Goal: Information Seeking & Learning: Find specific page/section

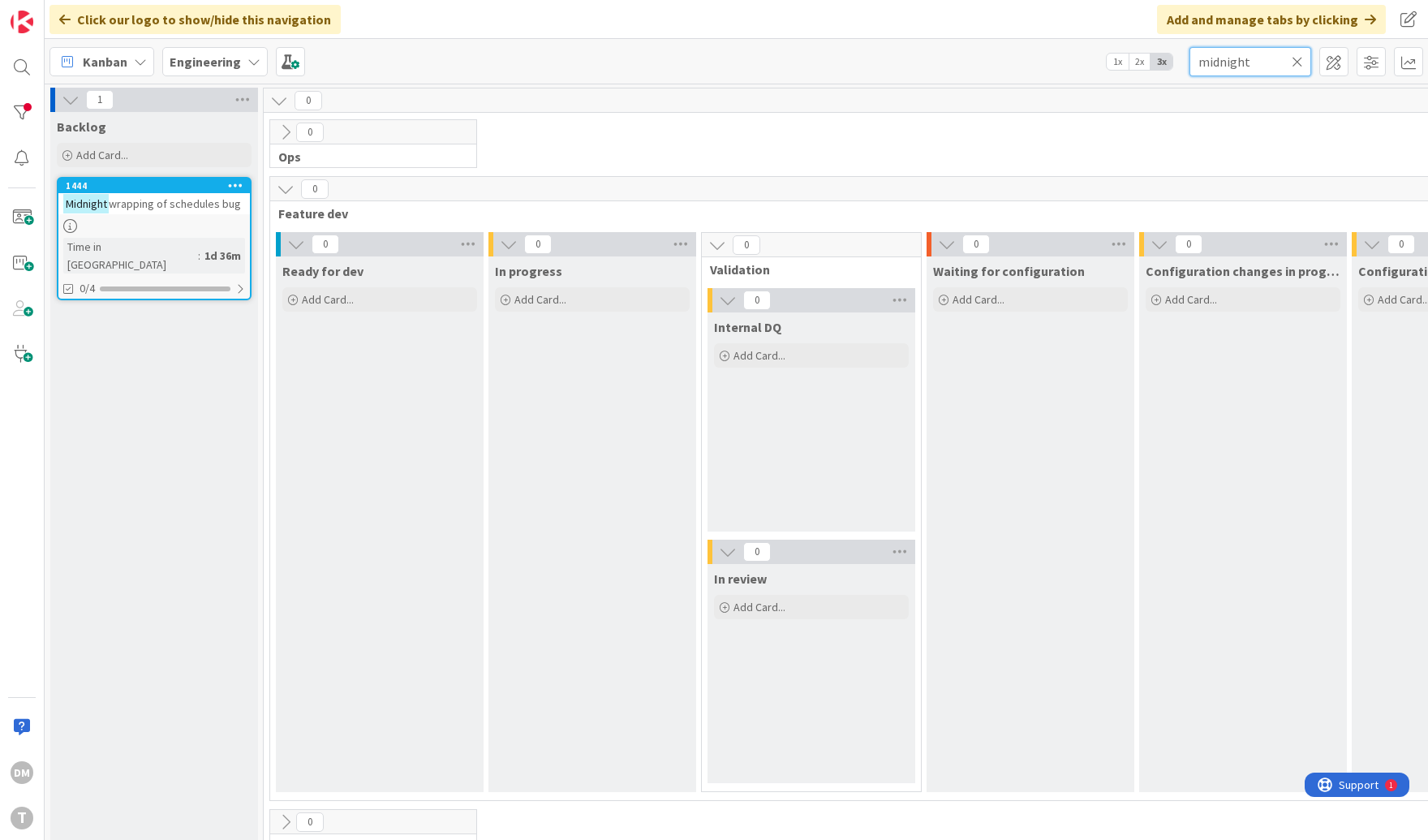
click at [1241, 60] on input "midnight" at bounding box center [1250, 62] width 121 height 29
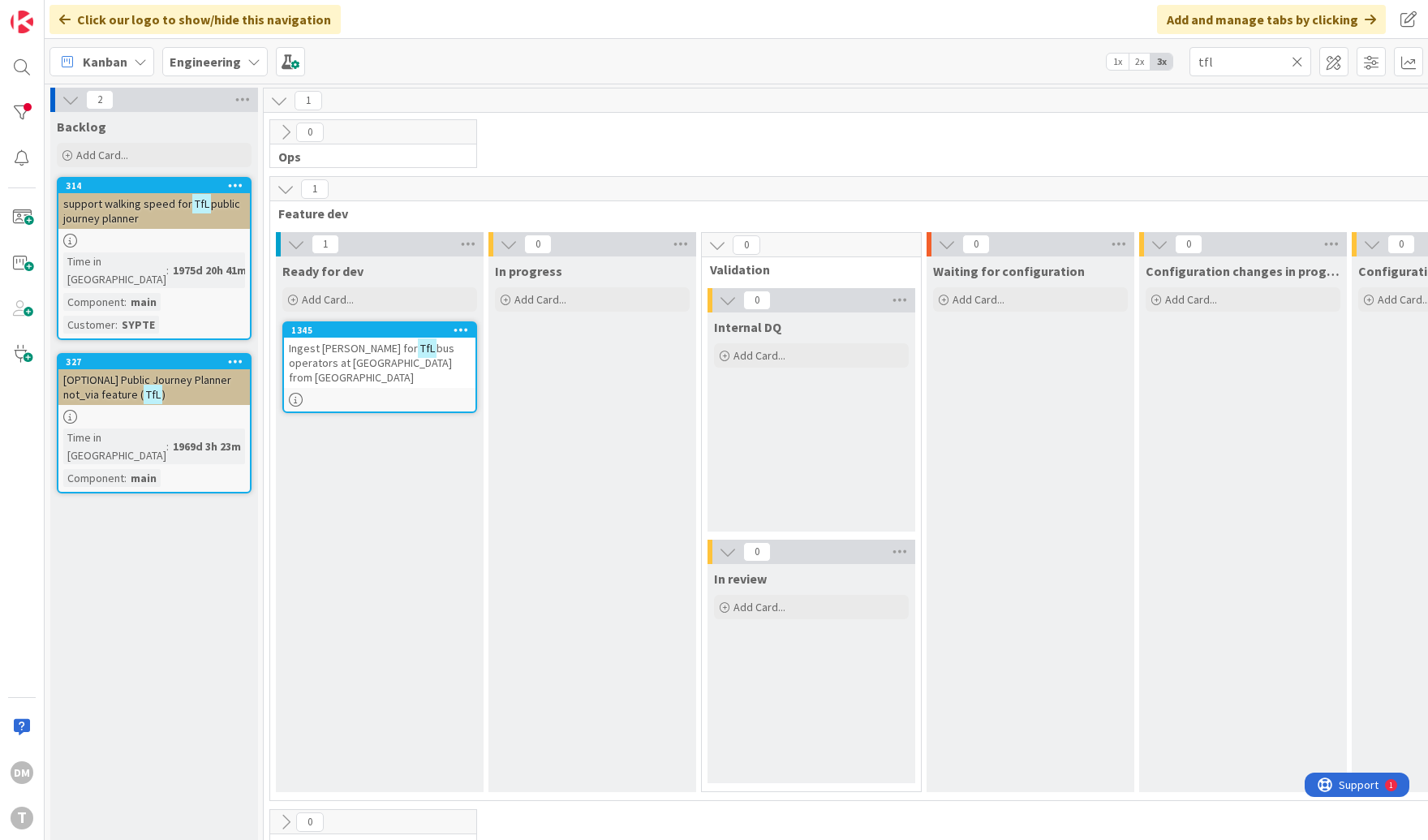
click at [413, 354] on span "bus operators at [GEOGRAPHIC_DATA] from [GEOGRAPHIC_DATA]" at bounding box center [372, 363] width 166 height 44
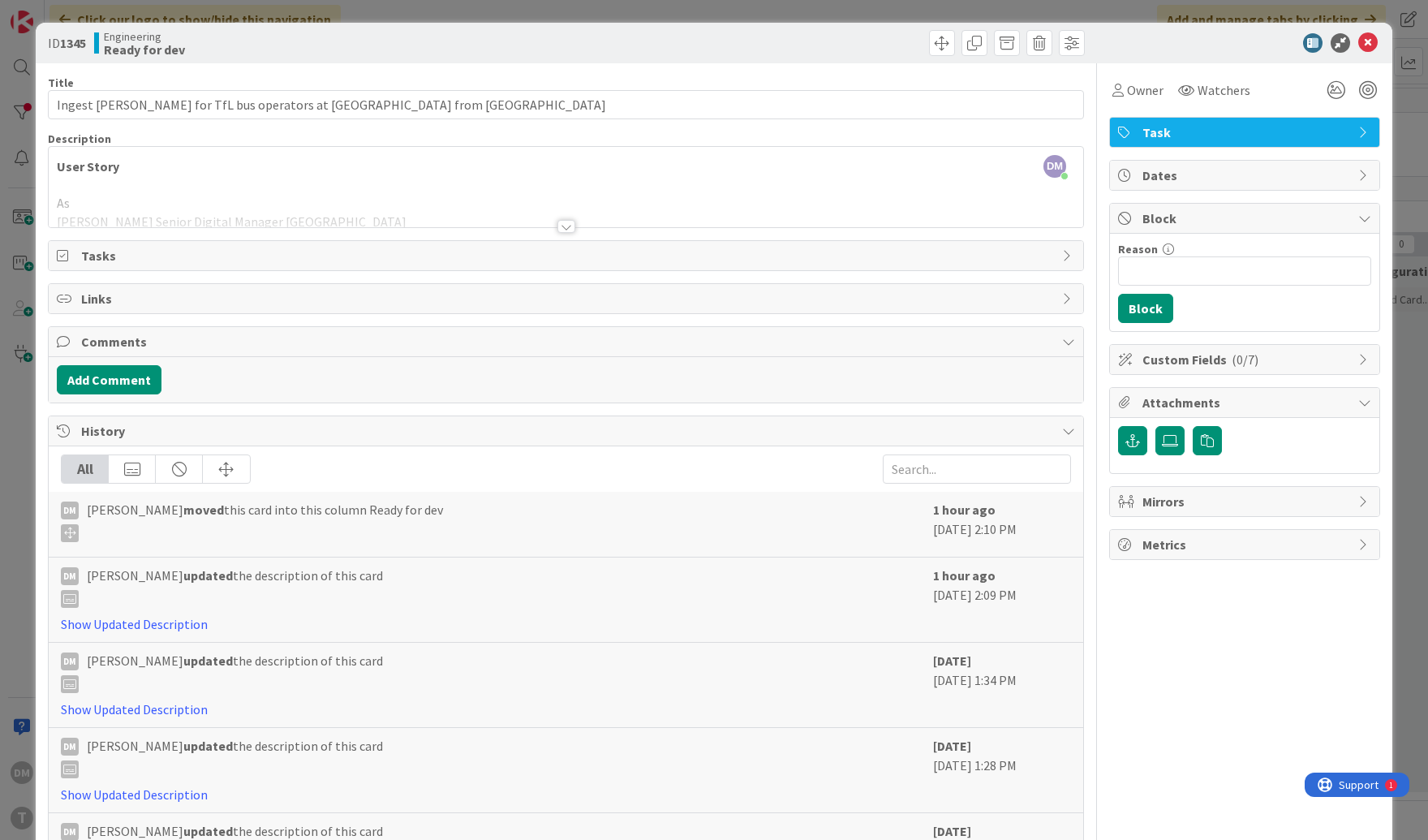
click at [565, 226] on div at bounding box center [566, 226] width 18 height 13
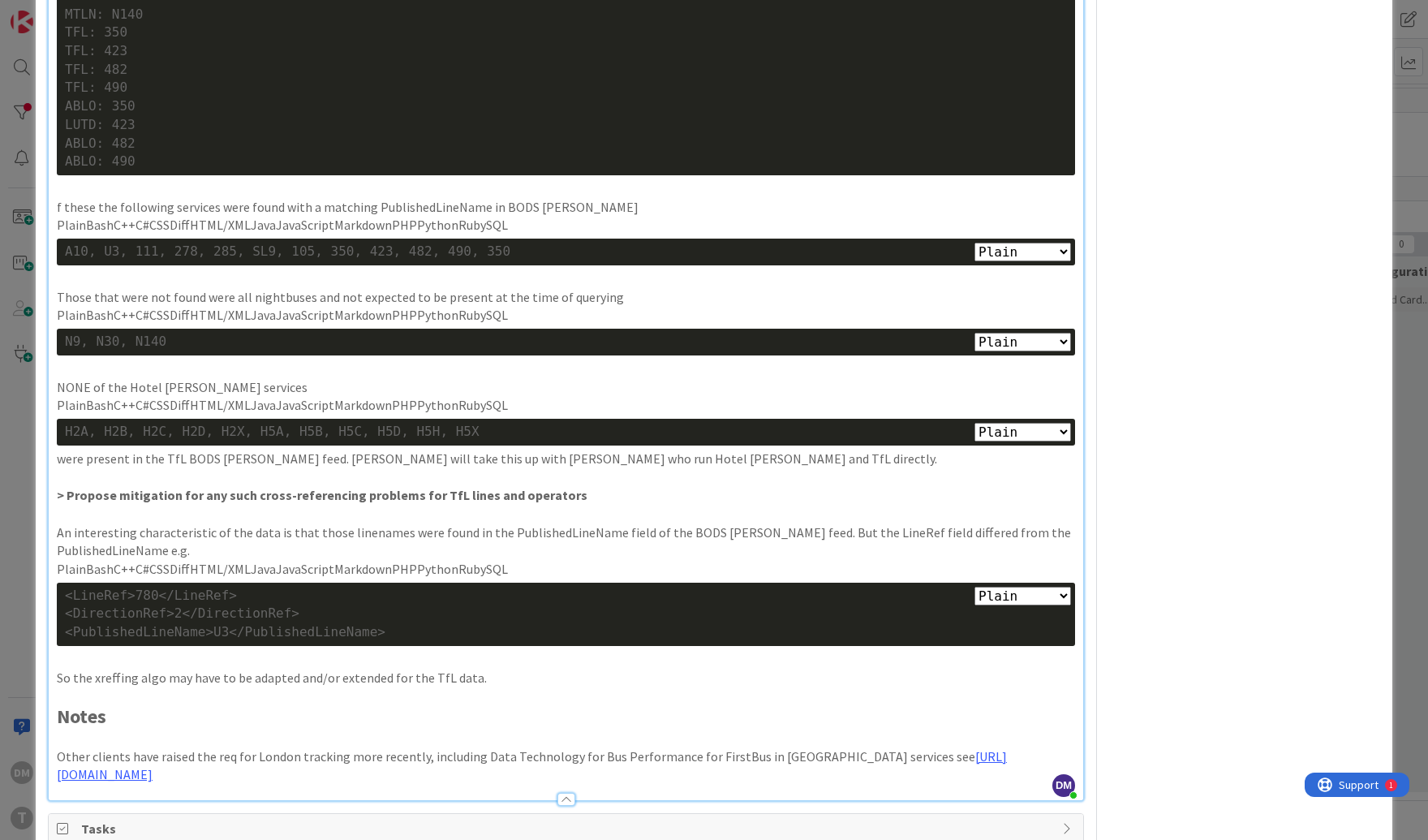
scroll to position [2332, 0]
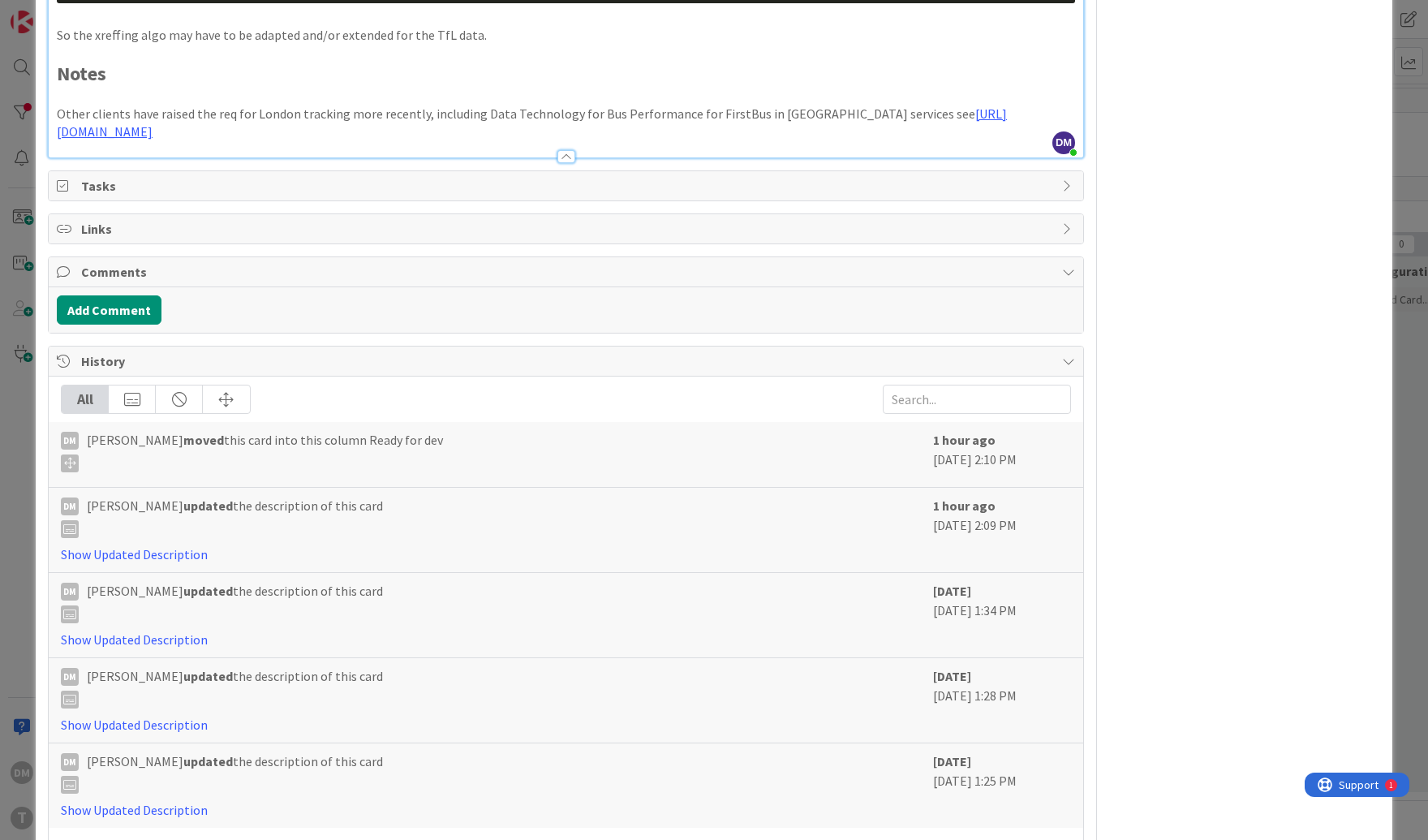
click at [103, 836] on link "Show More..." at bounding box center [565, 845] width 1010 height 19
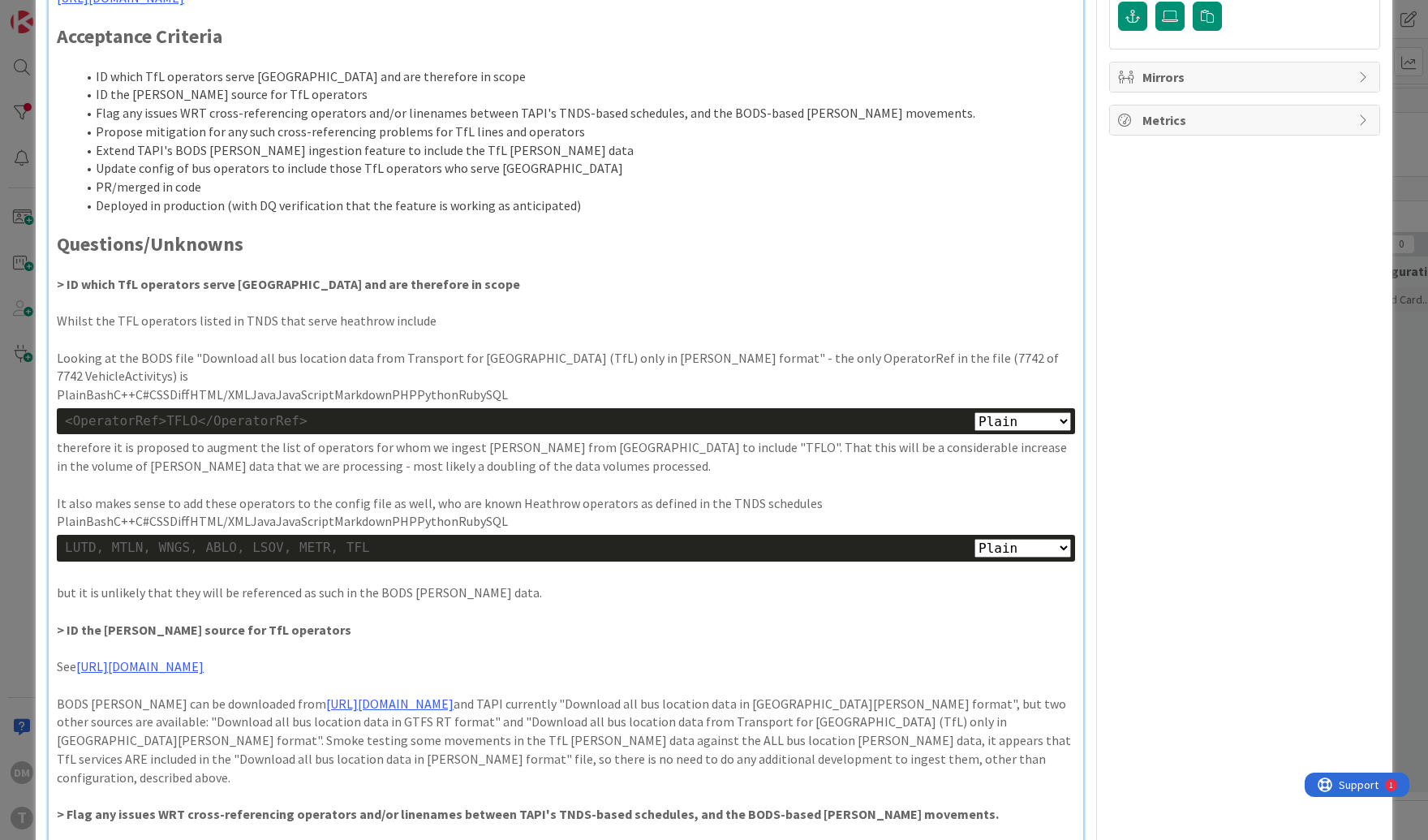
scroll to position [433, 0]
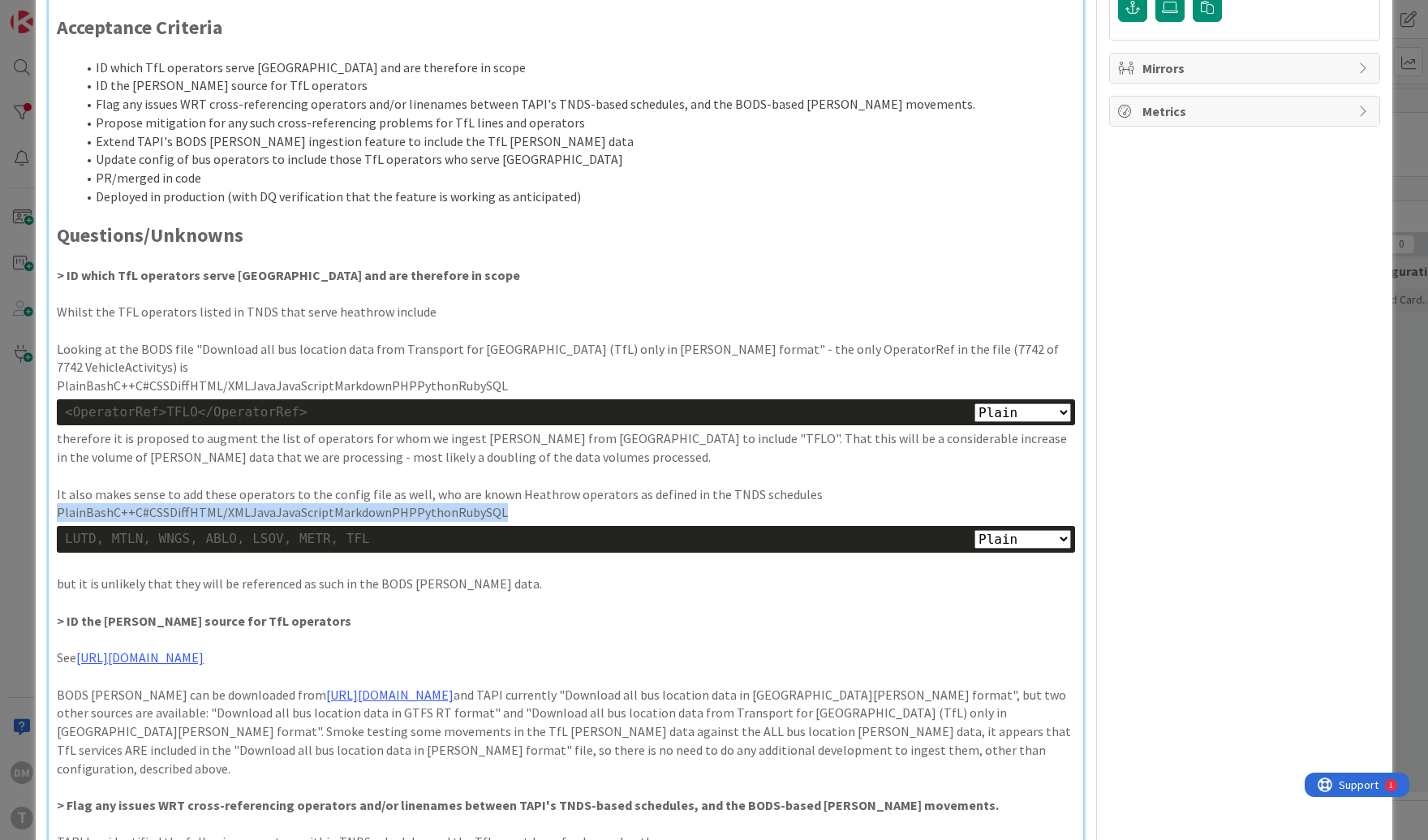
drag, startPoint x: 517, startPoint y: 474, endPoint x: 48, endPoint y: 475, distance: 469.0
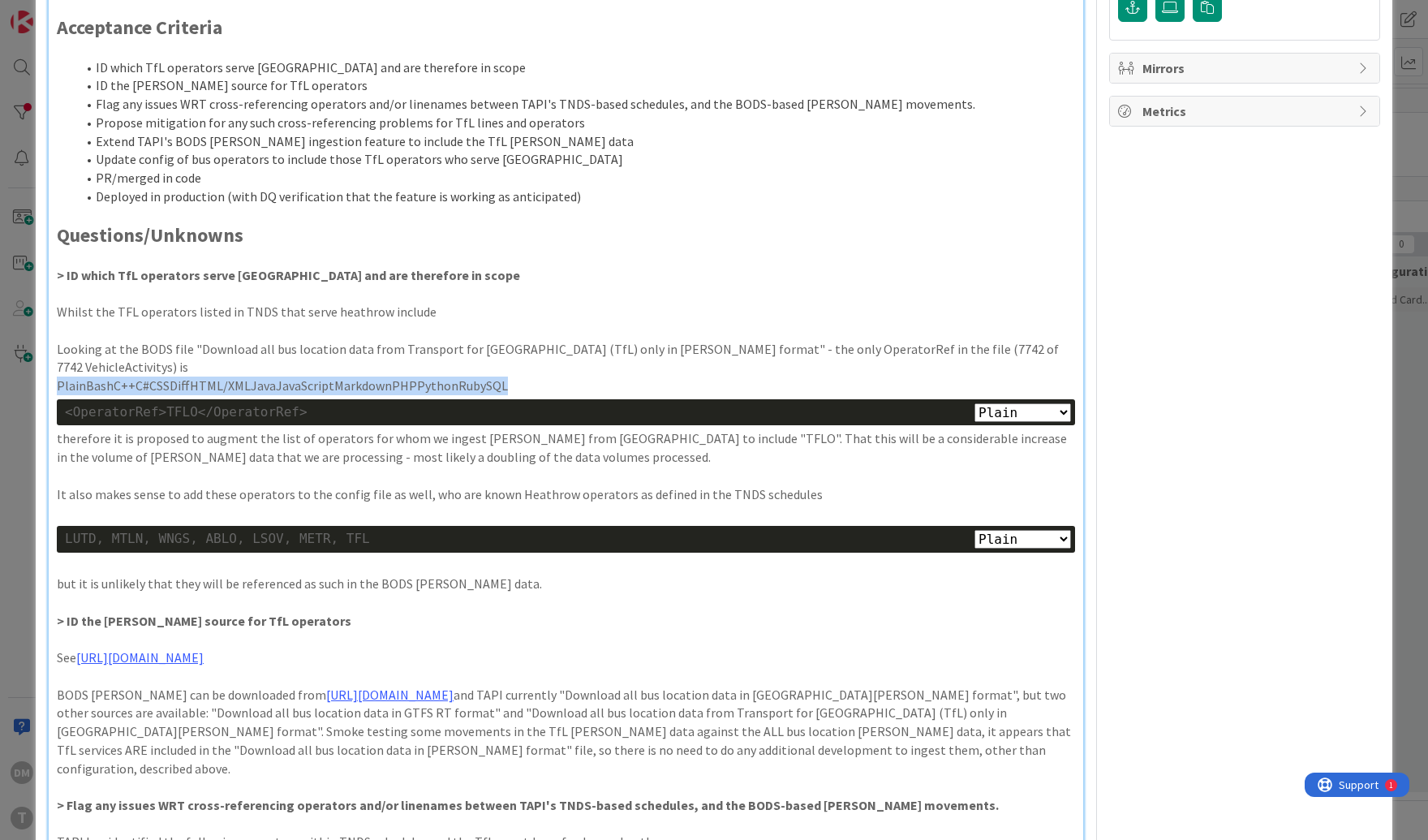
drag, startPoint x: 498, startPoint y: 349, endPoint x: -11, endPoint y: 350, distance: 509.0
click at [0, 350] on html "DM T Click our logo to show/hide this navigation Add and manage tabs by clickin…" at bounding box center [714, 420] width 1428 height 840
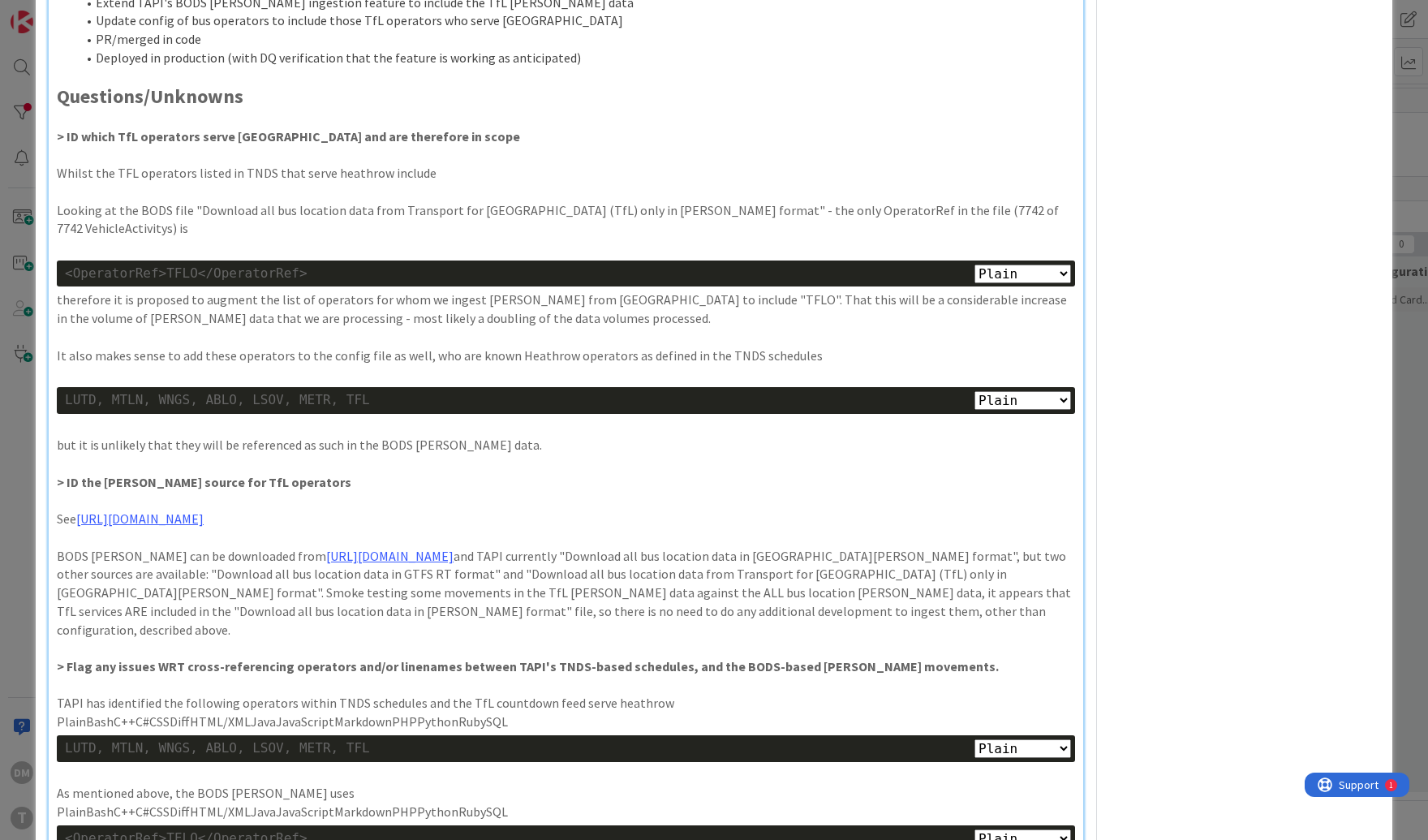
scroll to position [625, 0]
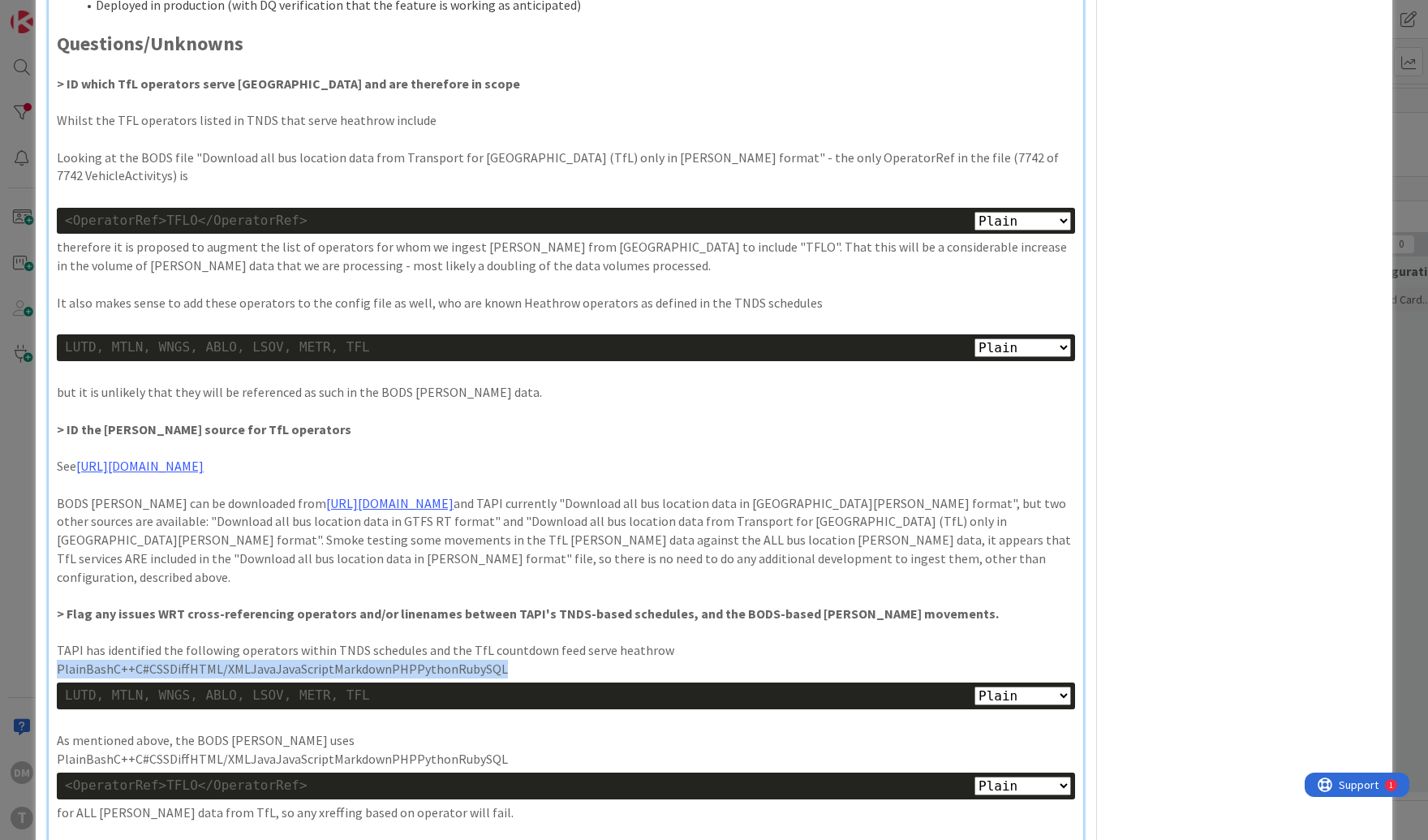
drag, startPoint x: 499, startPoint y: 614, endPoint x: 55, endPoint y: 612, distance: 444.0
click at [55, 612] on div "User Story As [PERSON_NAME] Senior Digital Manager [GEOGRAPHIC_DATA] I want to …" at bounding box center [566, 711] width 1035 height 2306
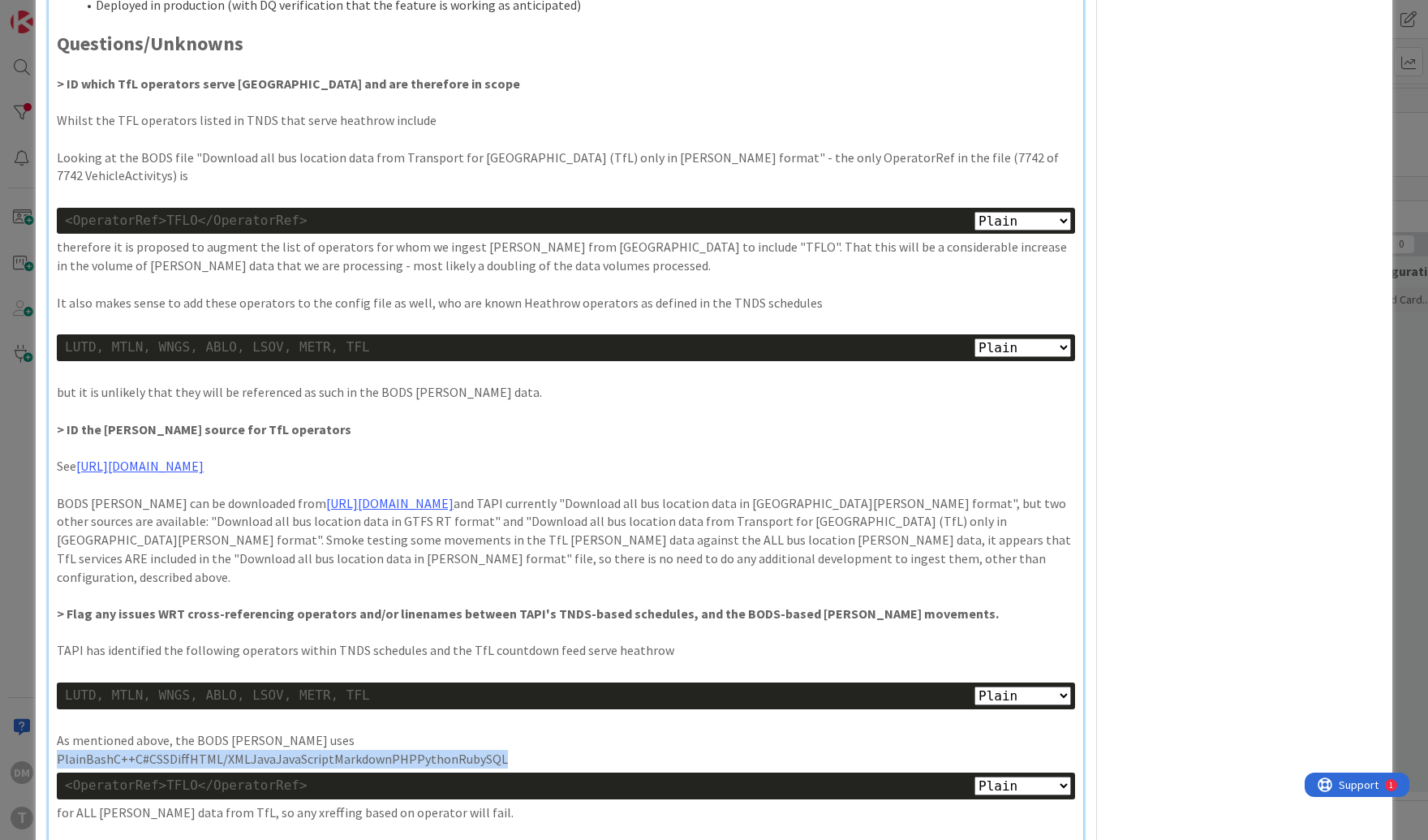
drag, startPoint x: 510, startPoint y: 704, endPoint x: 49, endPoint y: 698, distance: 461.0
click at [49, 698] on div "User Story As [PERSON_NAME] Senior Digital Manager [GEOGRAPHIC_DATA] I want to …" at bounding box center [566, 711] width 1035 height 2306
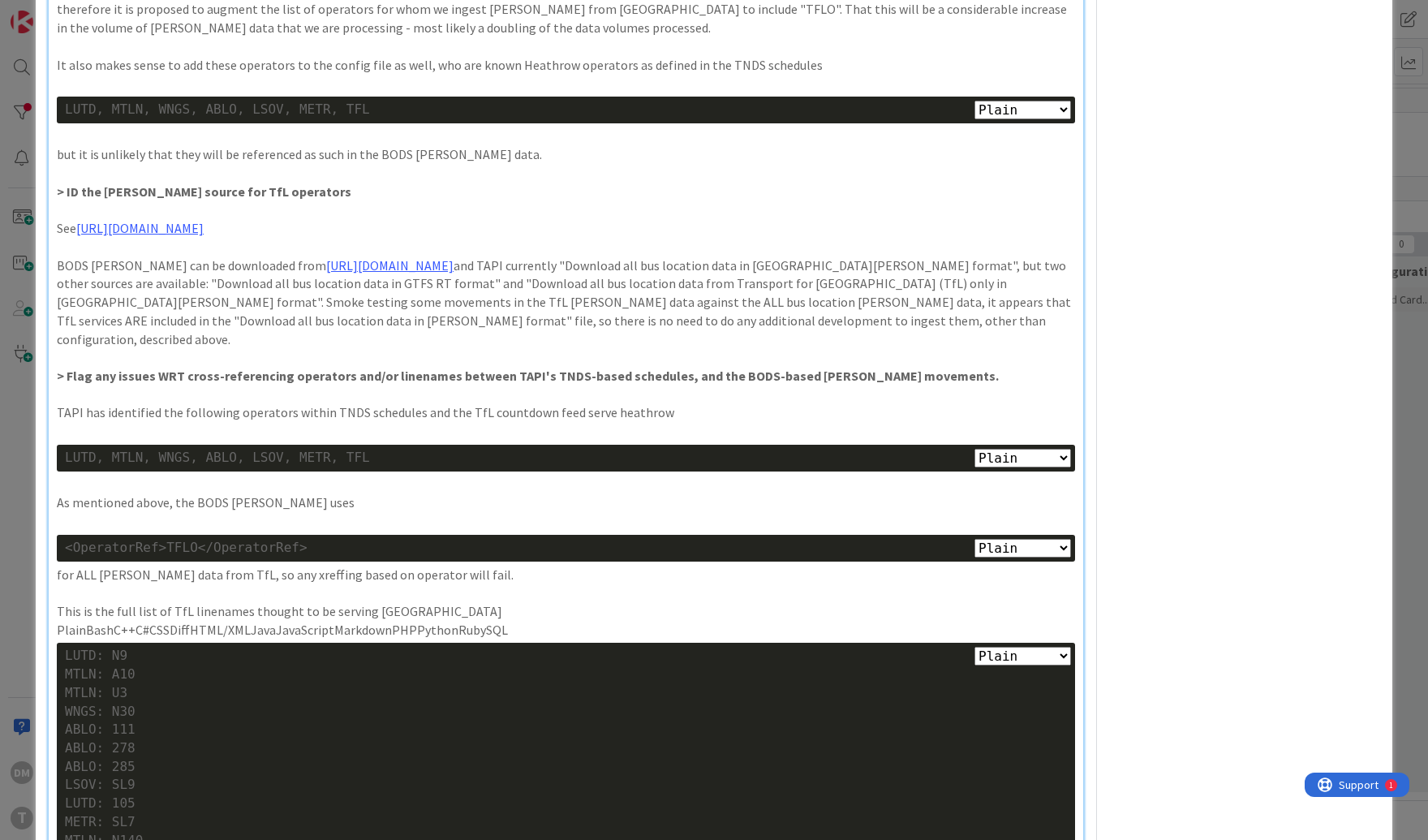
scroll to position [867, 0]
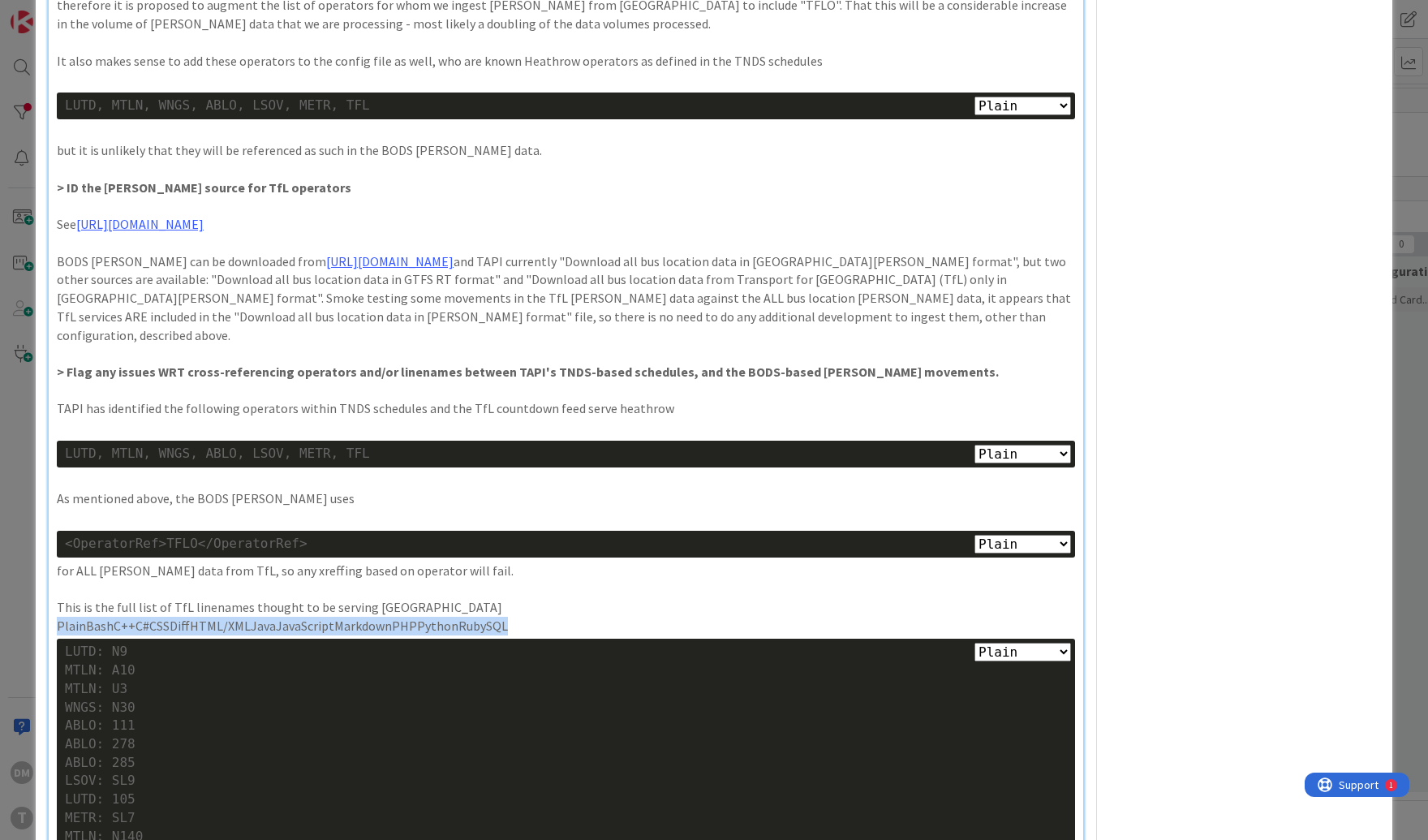
drag, startPoint x: 505, startPoint y: 567, endPoint x: 6, endPoint y: 570, distance: 499.0
click at [6, 570] on div "ID 1345 Engineering Ready for dev Title 58 / 128 Ingest [PERSON_NAME] for TfL b…" at bounding box center [714, 420] width 1428 height 840
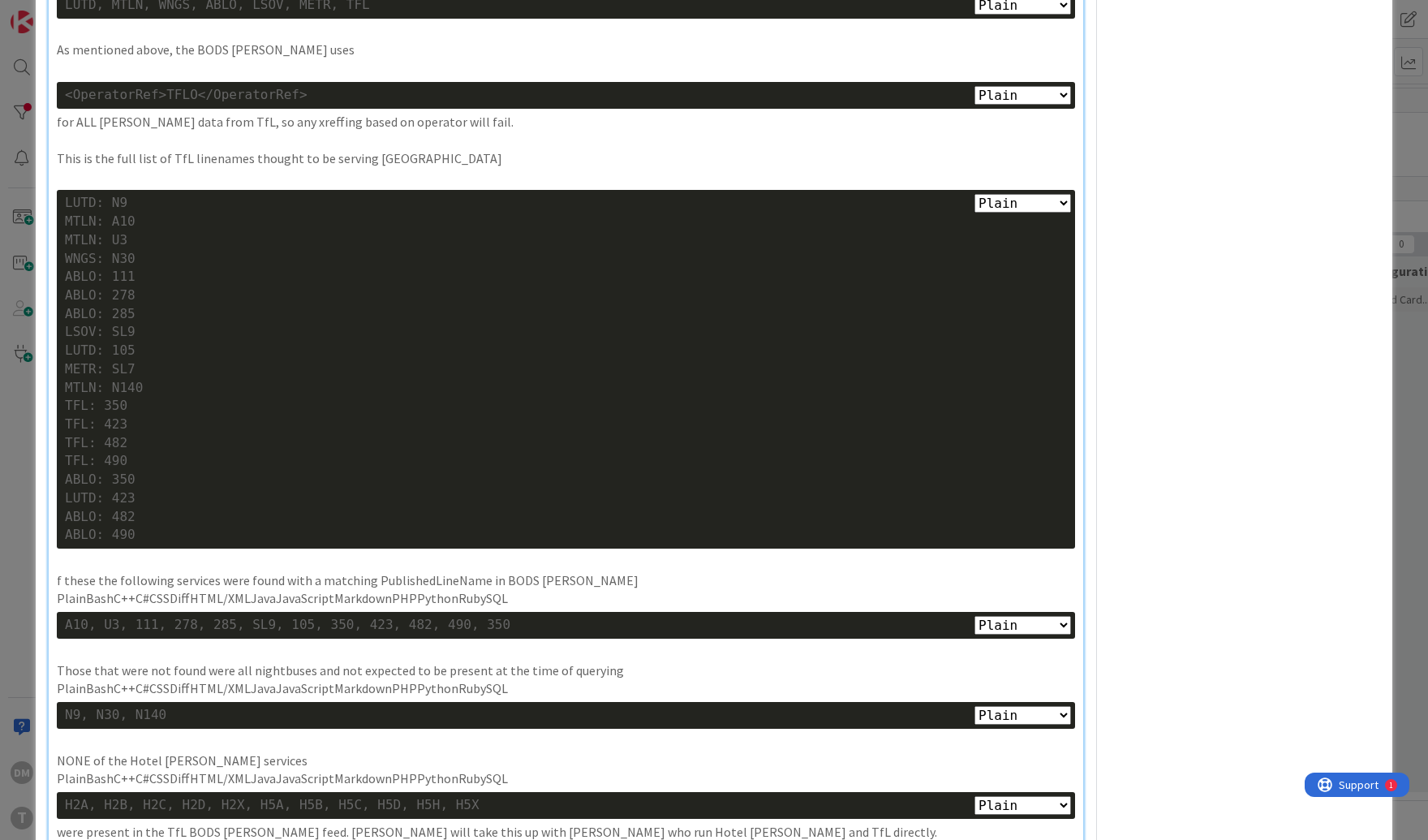
scroll to position [1320, 0]
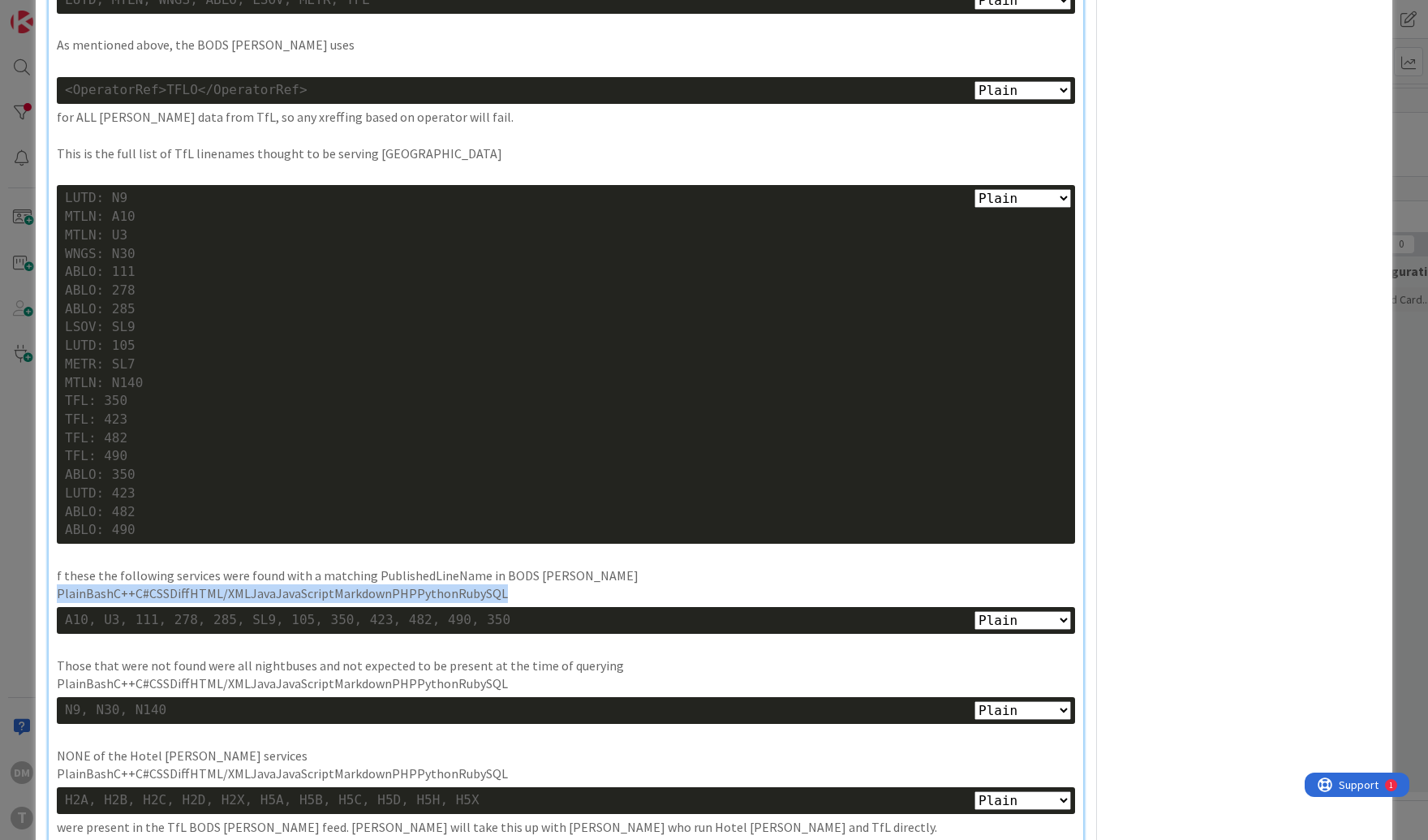
drag, startPoint x: 385, startPoint y: 537, endPoint x: 31, endPoint y: 538, distance: 354.0
click at [31, 538] on div "ID 1345 Engineering Ready for dev Title 58 / 128 Ingest [PERSON_NAME] for TfL b…" at bounding box center [714, 420] width 1428 height 840
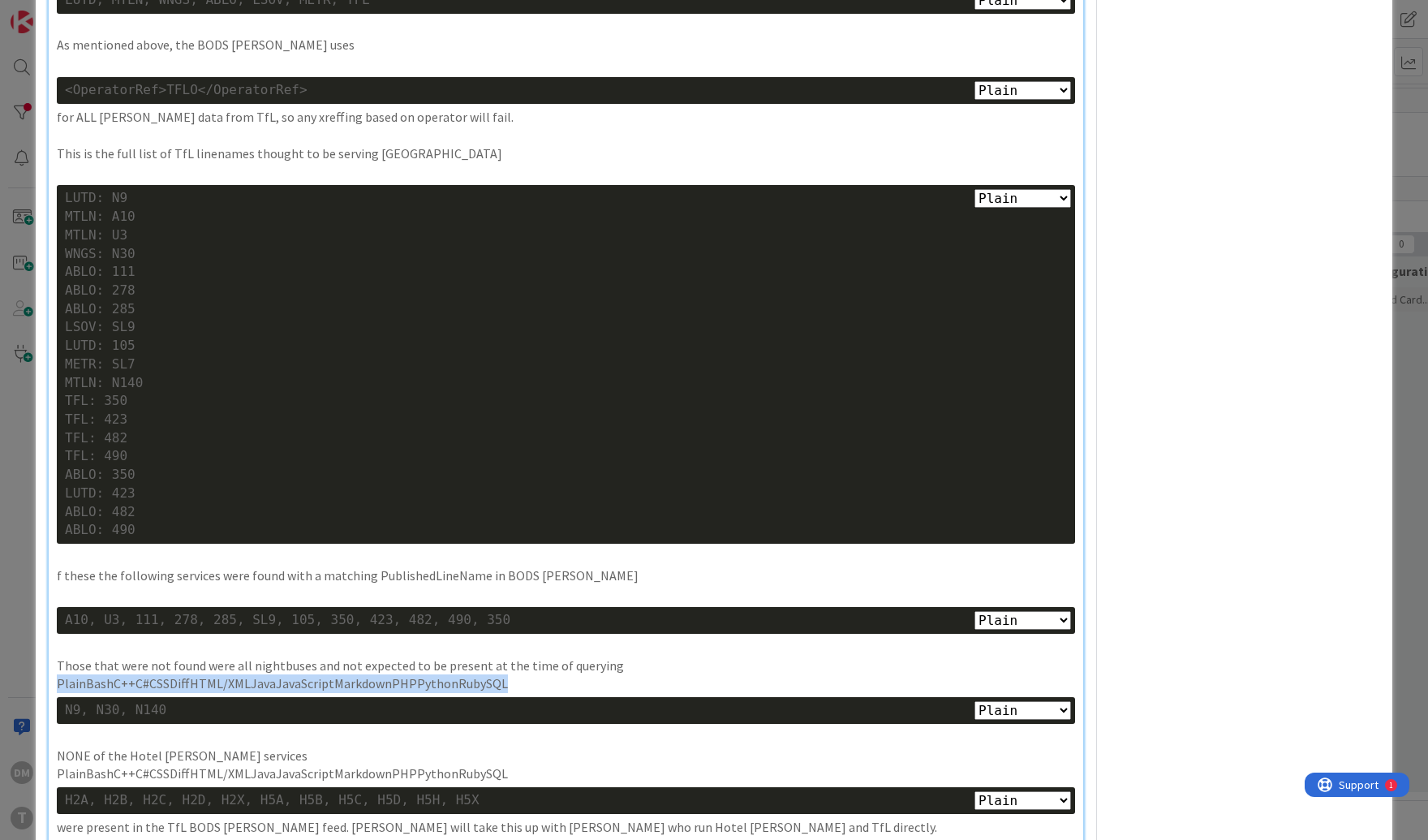
drag, startPoint x: 450, startPoint y: 629, endPoint x: 13, endPoint y: 629, distance: 437.0
click at [13, 629] on div "ID 1345 Engineering Ready for dev Title 58 / 128 Ingest [PERSON_NAME] for TfL b…" at bounding box center [714, 420] width 1428 height 840
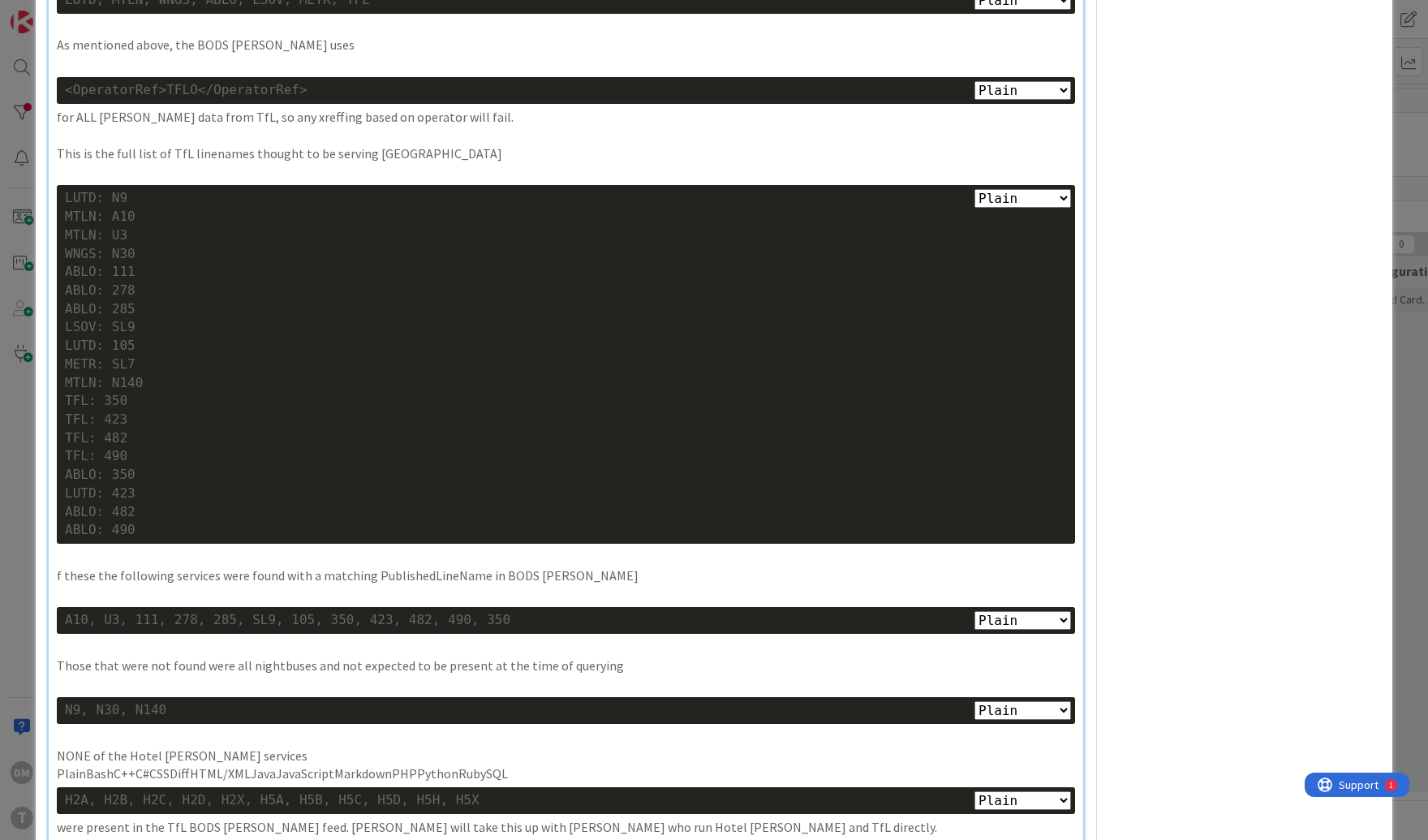
click at [518, 764] on p "PlainBashC++C#CSSDiffHTML/XMLJavaJavaScriptMarkdownPHPPythonRubySQL" at bounding box center [565, 773] width 1019 height 19
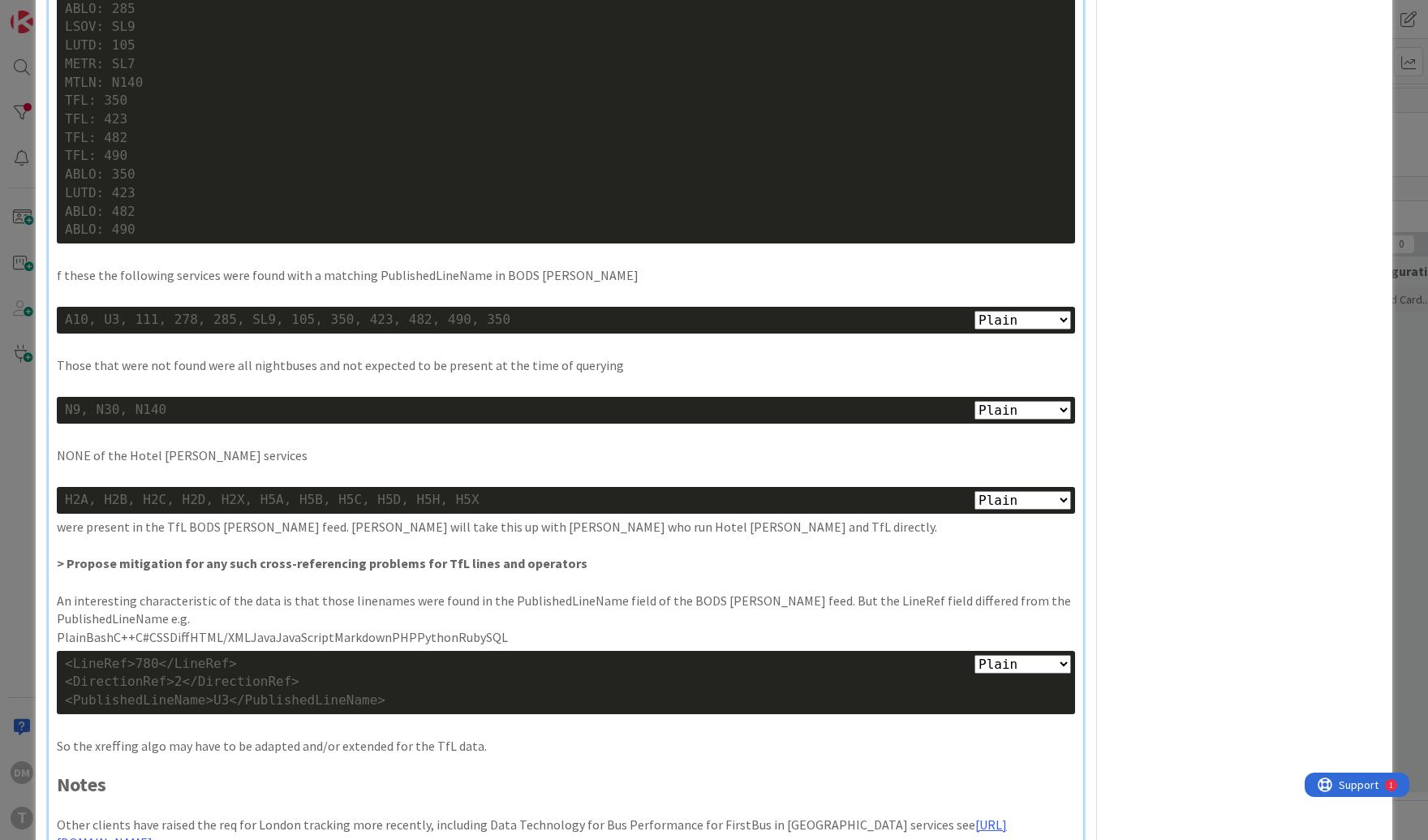
scroll to position [1657, 0]
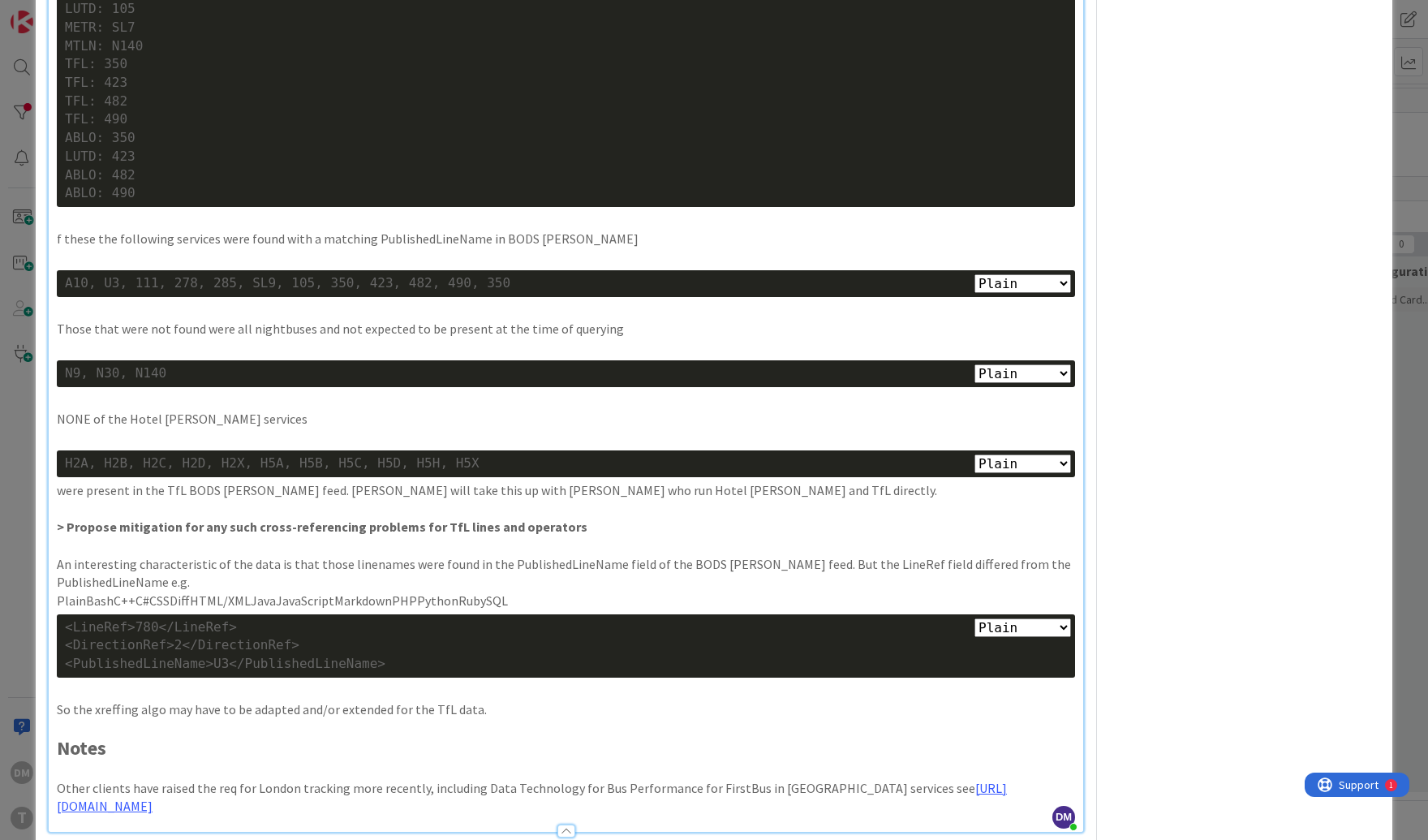
click at [439, 555] on p "An interesting characteristic of the data is that those linenames were found in…" at bounding box center [565, 573] width 1019 height 36
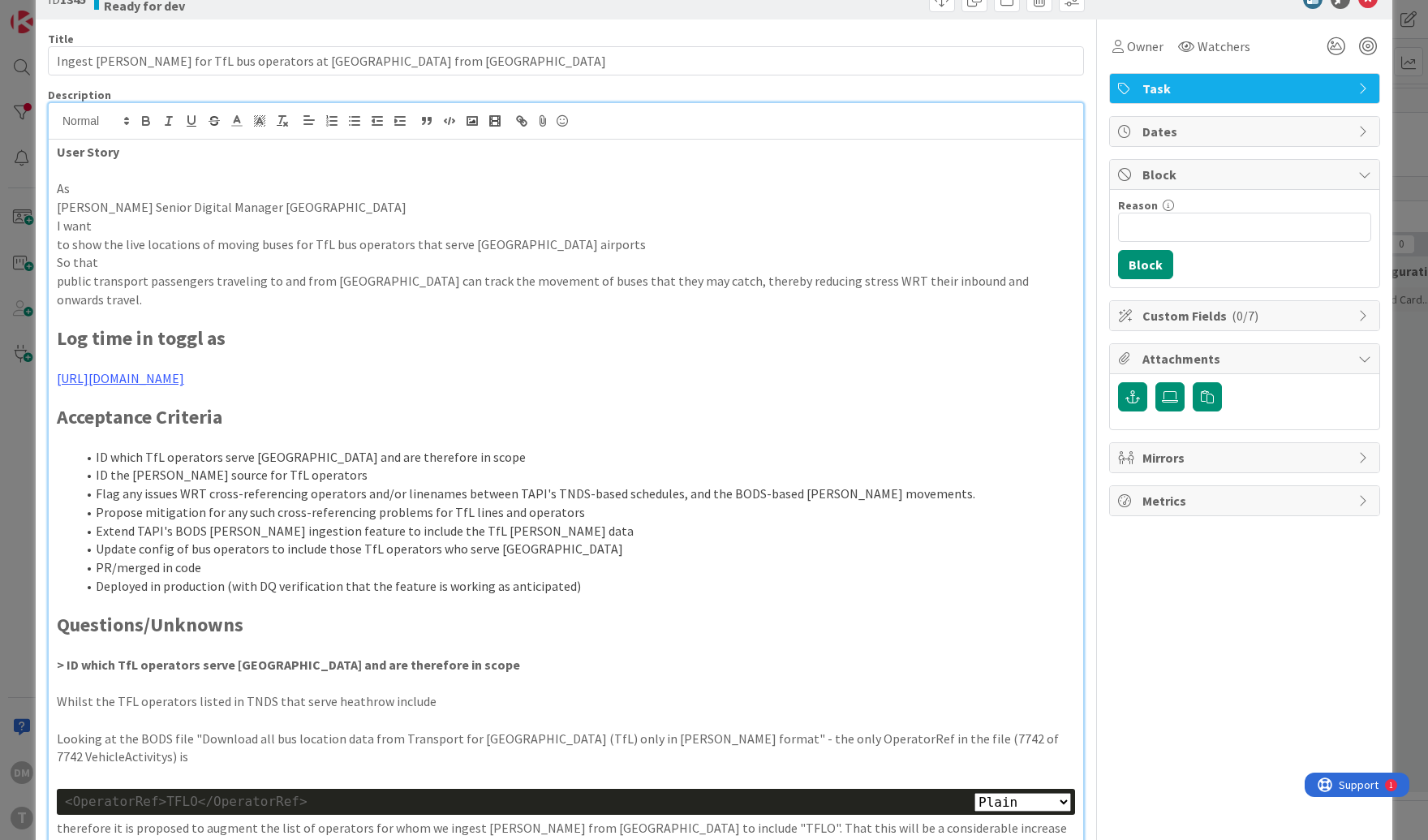
scroll to position [0, 0]
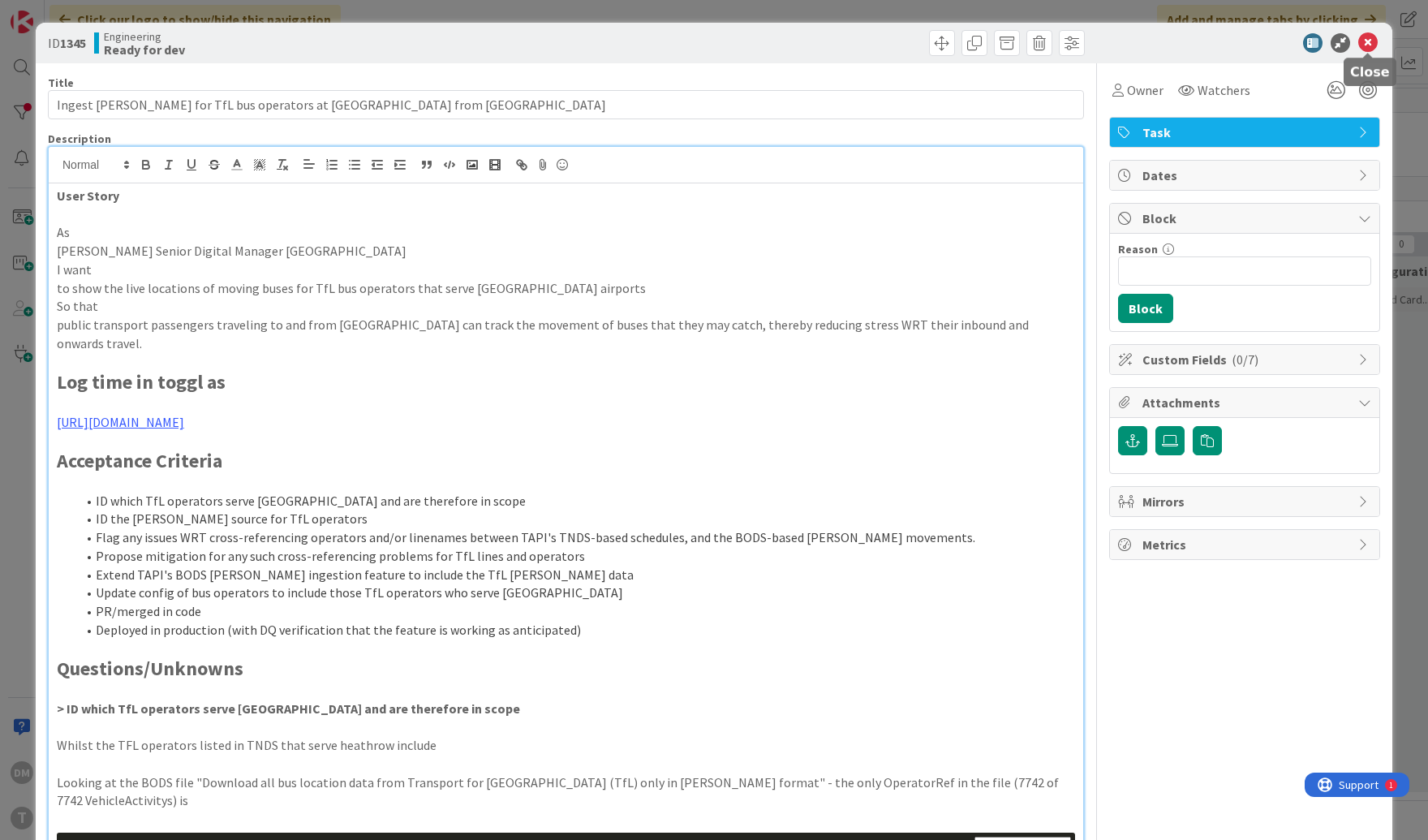
click at [1372, 40] on icon at bounding box center [1368, 42] width 19 height 19
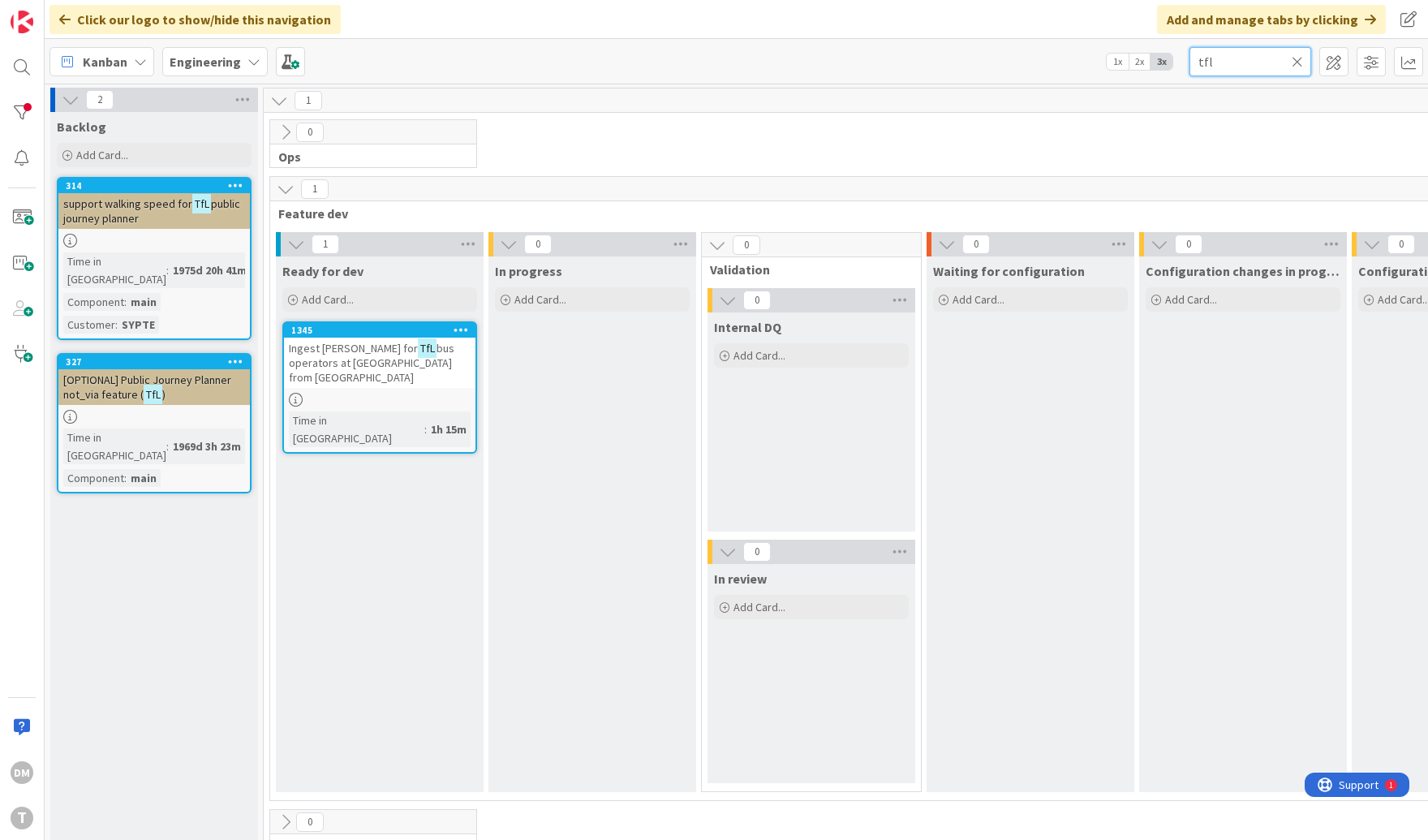
drag, startPoint x: 1218, startPoint y: 61, endPoint x: 1163, endPoint y: 61, distance: 55.0
click at [1163, 61] on div "Kanban Engineering 1x 2x 3x tfl" at bounding box center [736, 61] width 1383 height 45
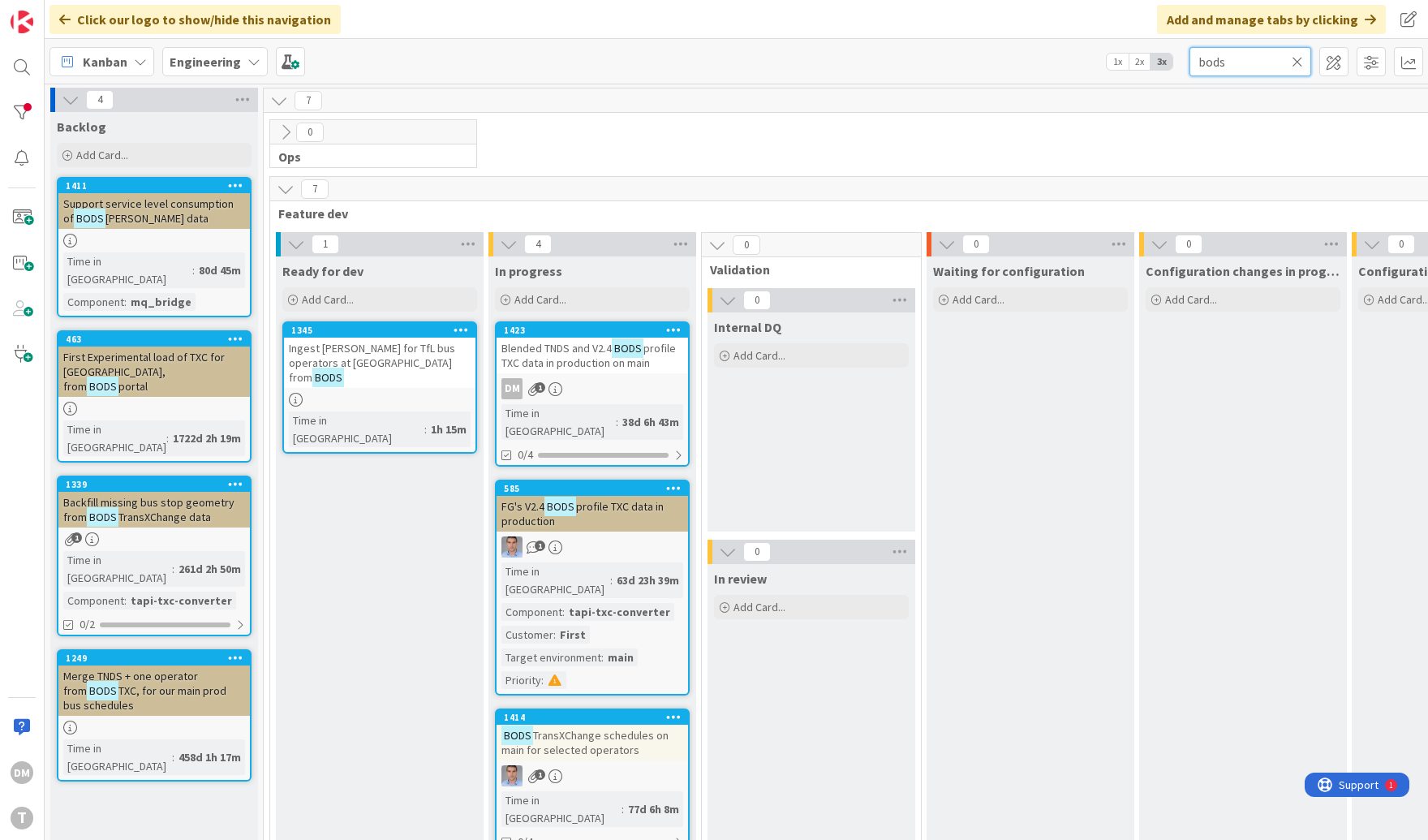
type input "bods"
click at [586, 343] on span "Blended TNDS and V2.4" at bounding box center [556, 348] width 110 height 14
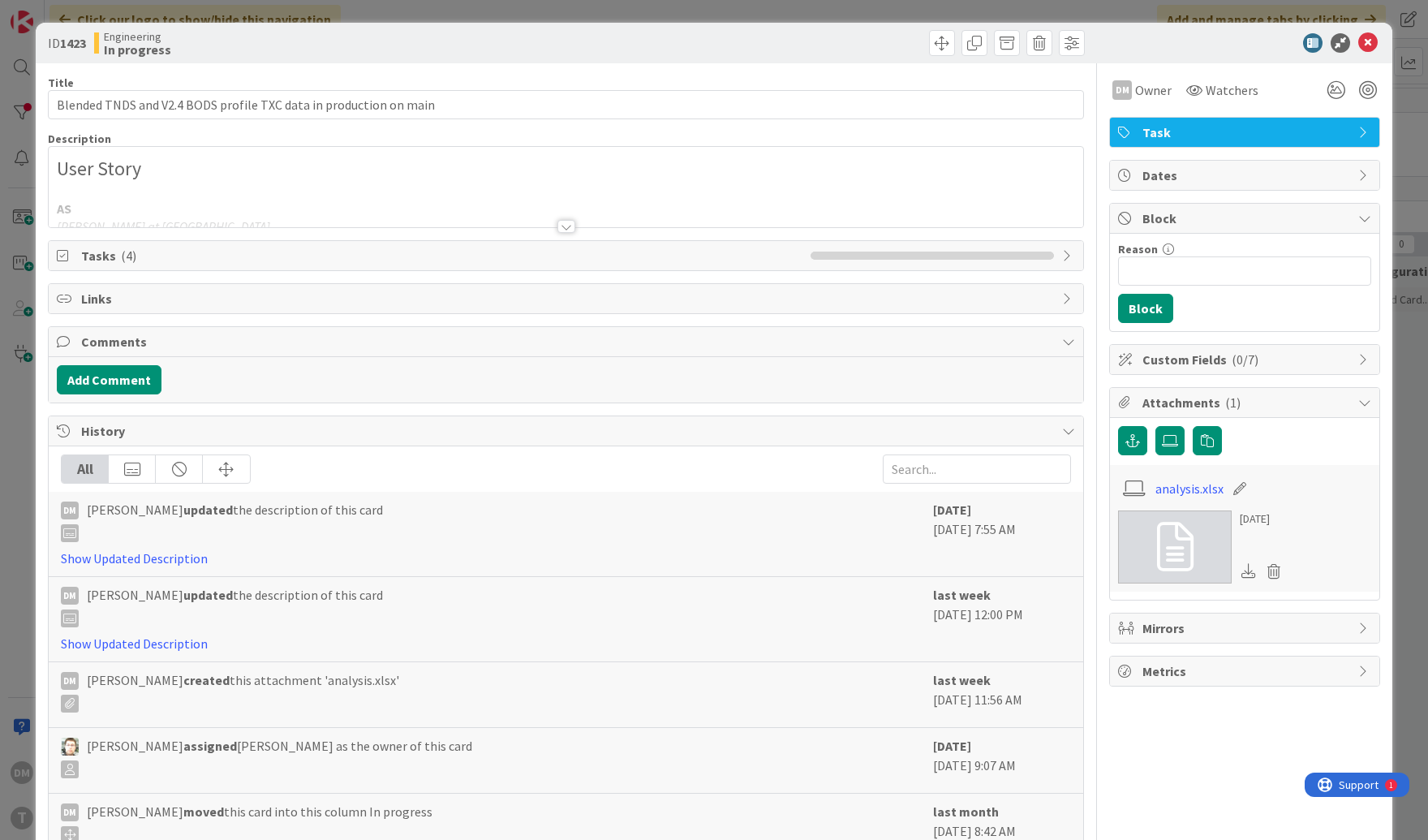
click at [565, 223] on div at bounding box center [566, 226] width 18 height 13
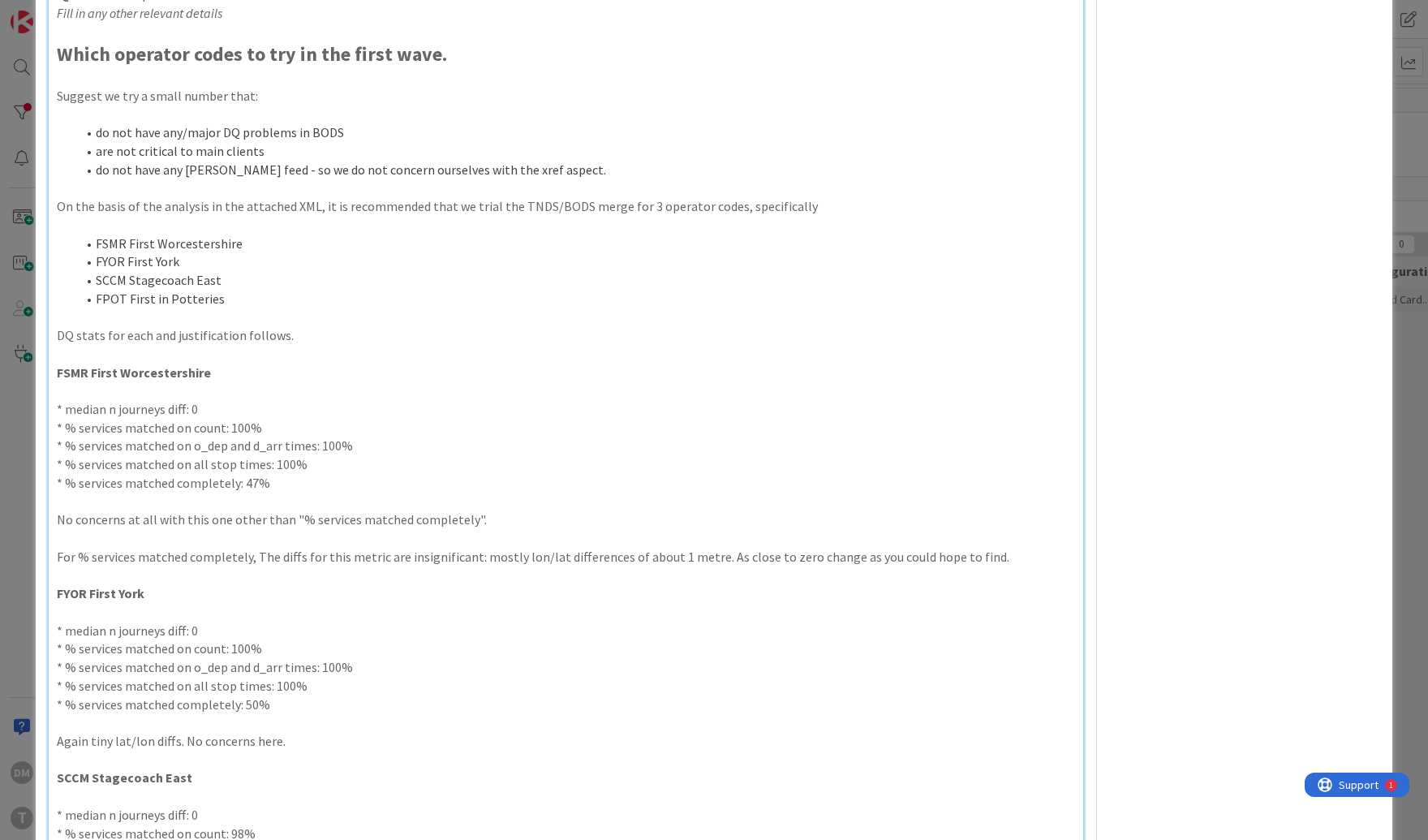
scroll to position [1090, 0]
drag, startPoint x: 243, startPoint y: 305, endPoint x: 96, endPoint y: 238, distance: 161.5
click at [96, 238] on div "User Story AS [PERSON_NAME] at [GEOGRAPHIC_DATA] I WANT TAPI to load a blend of…" at bounding box center [566, 122] width 1035 height 2058
copy ol "FSMR First Worcestershire FYOR First York SCCM Stagecoach East FPOT First in [G…"
